Goal: Task Accomplishment & Management: Manage account settings

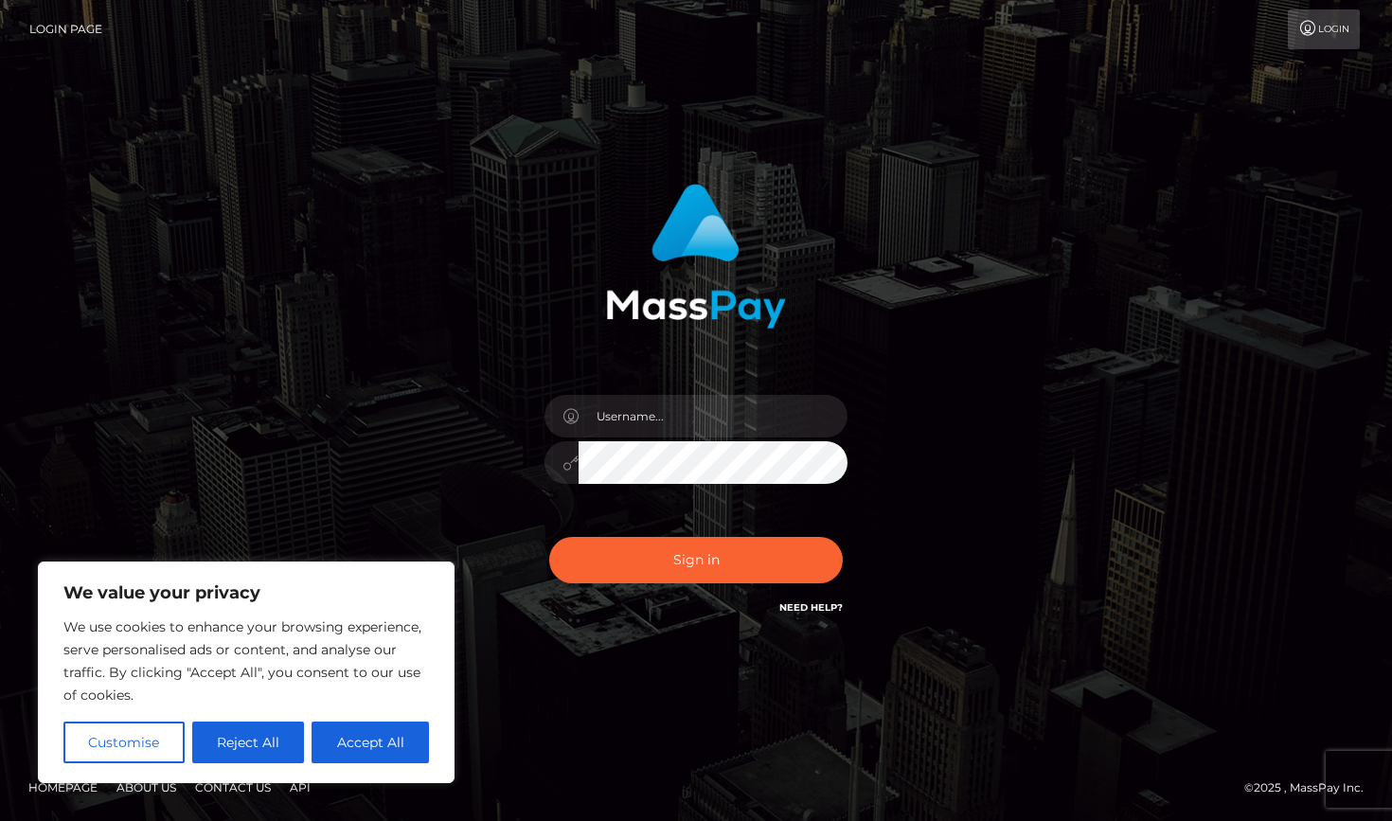
click at [464, 355] on div "Sign in" at bounding box center [696, 400] width 497 height 463
click at [385, 756] on button "Accept All" at bounding box center [370, 743] width 117 height 42
checkbox input "true"
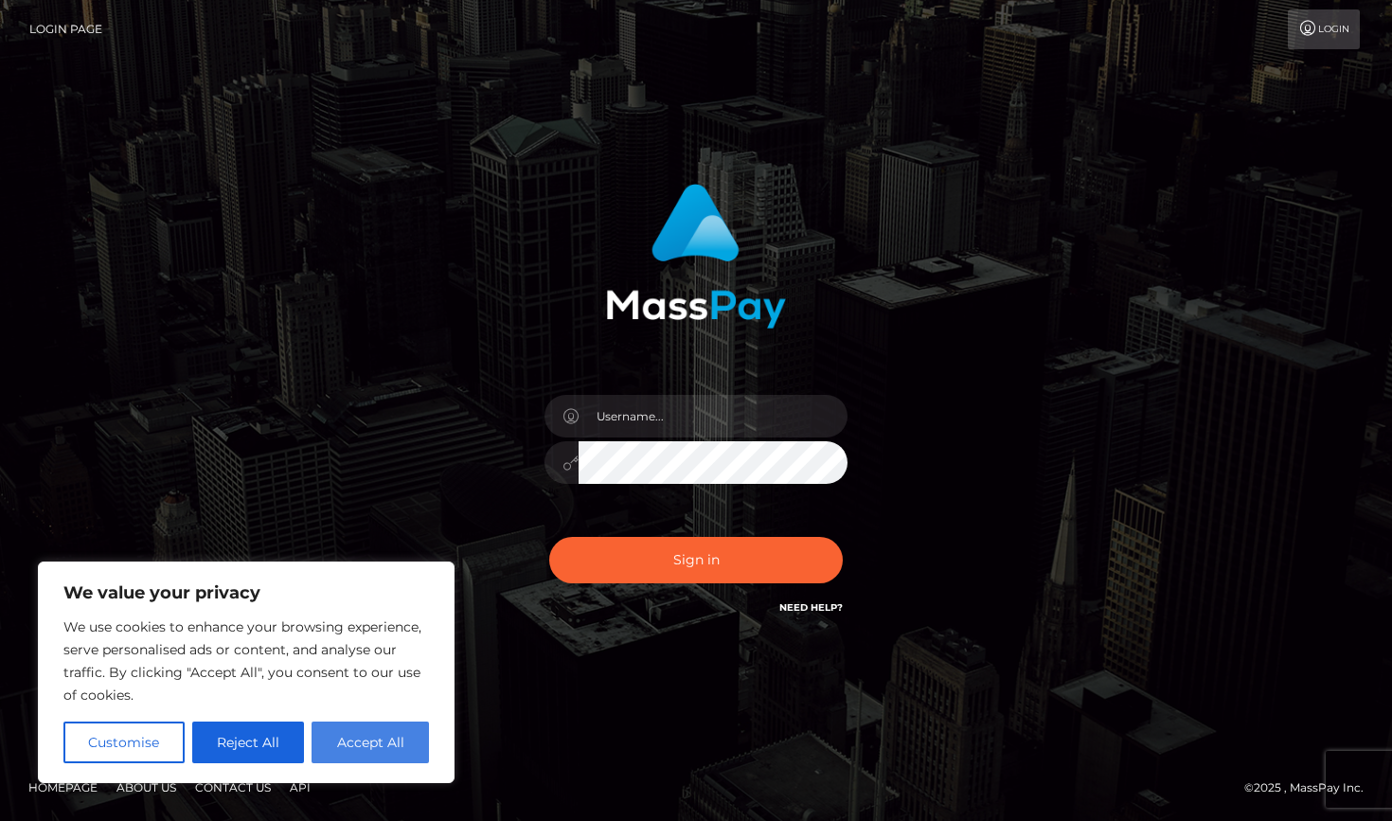
checkbox input "true"
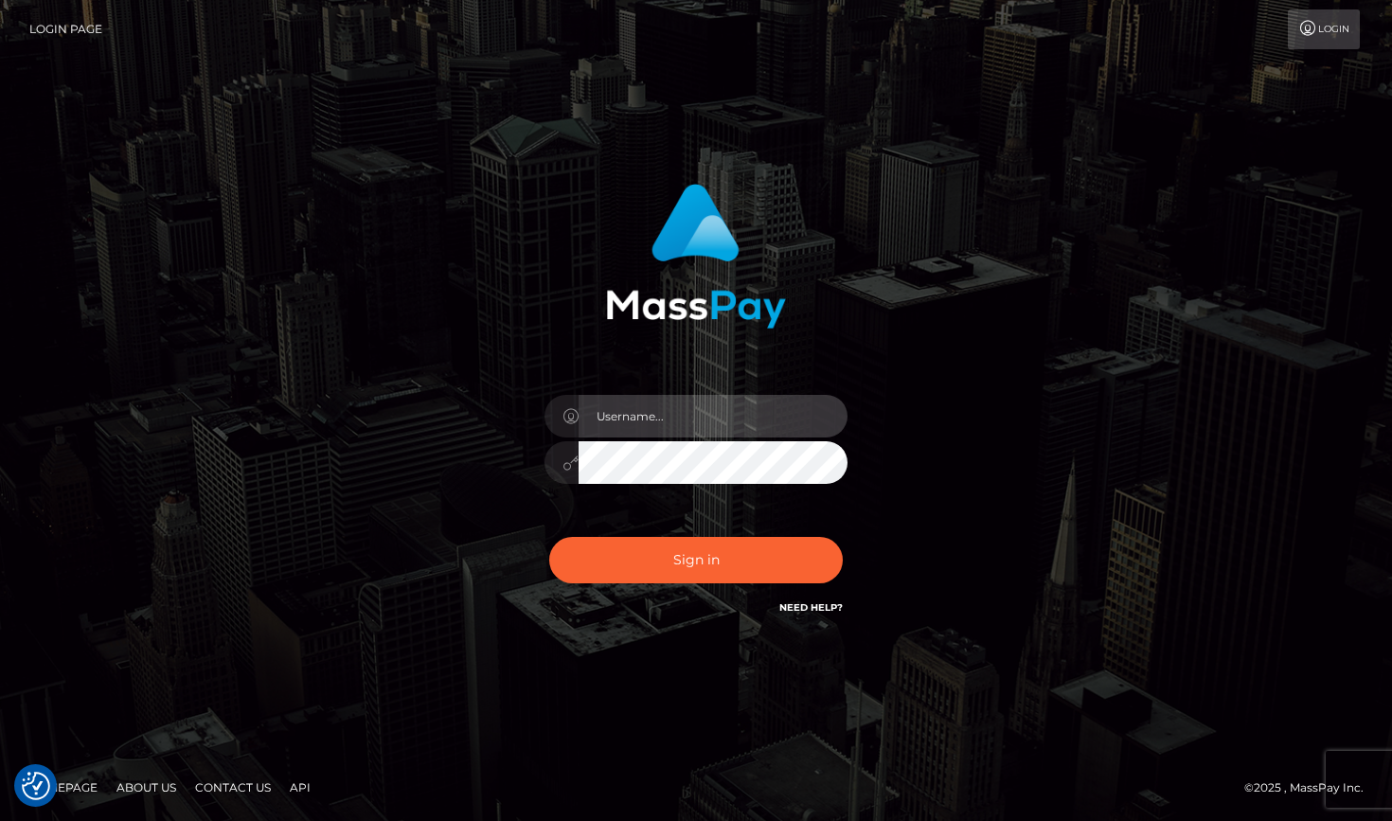
click at [640, 417] on input "text" at bounding box center [713, 416] width 269 height 43
click at [425, 471] on div "Sign in" at bounding box center [695, 410] width 1079 height 482
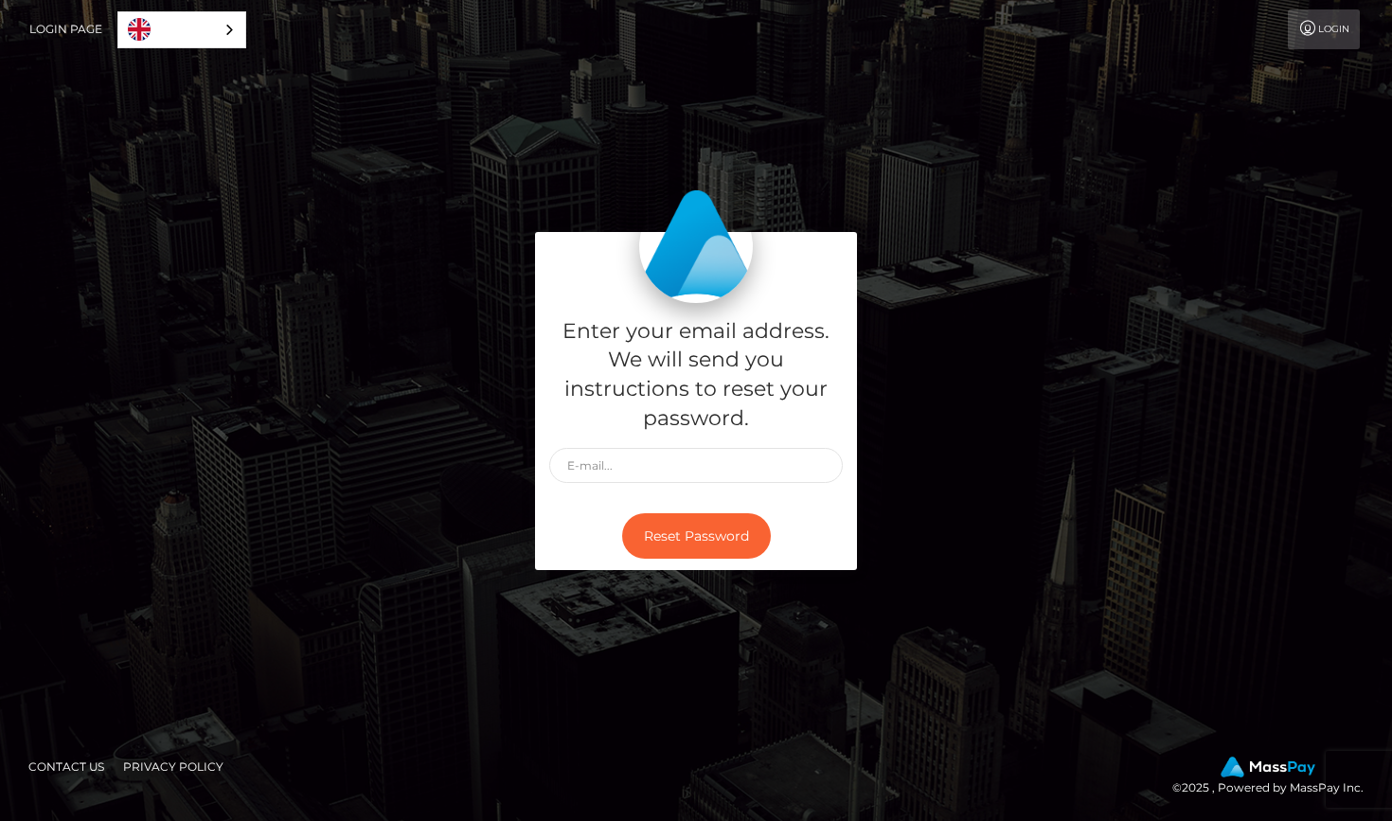
type input "c"
type input "[EMAIL_ADDRESS][DOMAIN_NAME]"
click at [698, 564] on div "Reset Password" at bounding box center [696, 536] width 322 height 69
click at [698, 521] on button "Reset Password" at bounding box center [696, 536] width 149 height 46
